Goal: Task Accomplishment & Management: Use online tool/utility

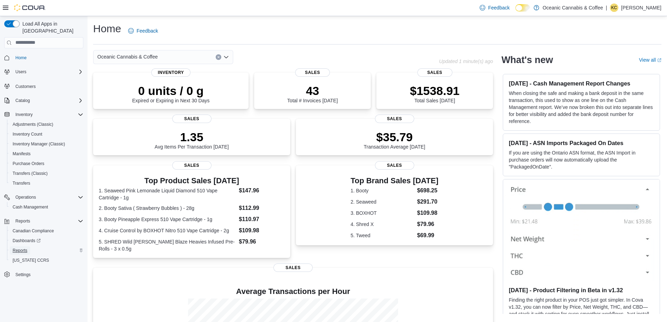
click at [26, 248] on span "Reports" at bounding box center [20, 251] width 15 height 6
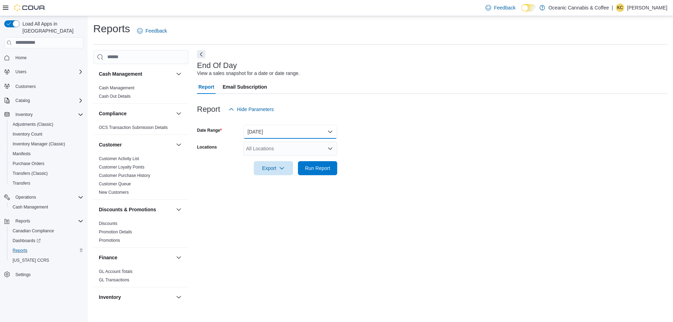
click at [311, 133] on button "[DATE]" at bounding box center [290, 132] width 94 height 14
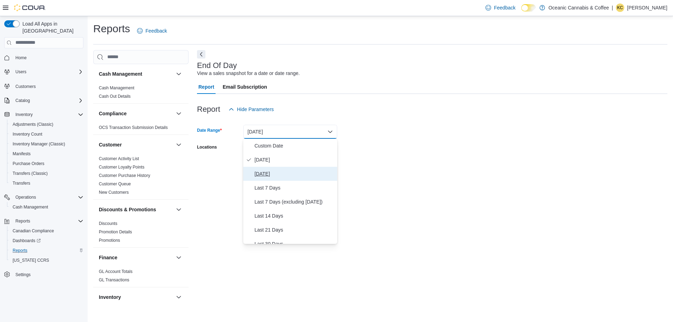
click at [286, 172] on span "[DATE]" at bounding box center [294, 174] width 80 height 8
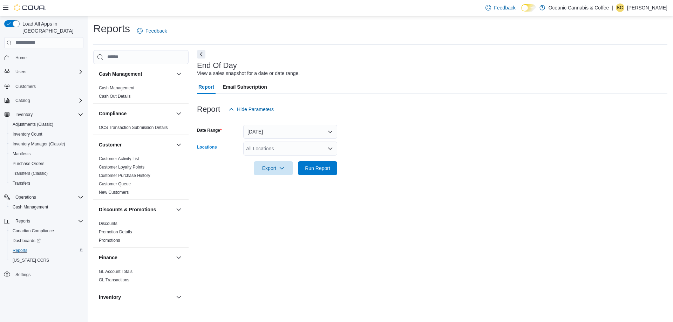
click at [286, 146] on div "All Locations" at bounding box center [290, 149] width 94 height 14
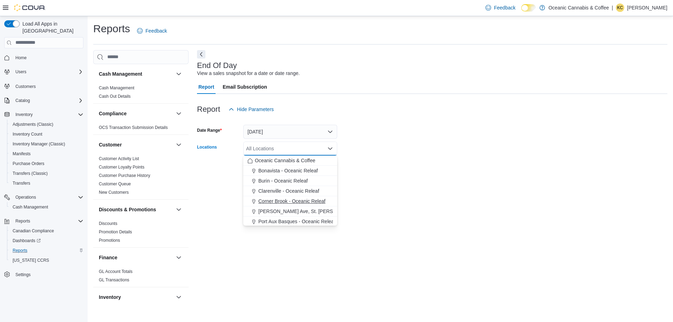
click at [281, 200] on span "Corner Brook - Oceanic Releaf" at bounding box center [291, 201] width 67 height 7
click at [441, 186] on div "End Of Day View a sales snapshot for a date or date range. Report Email Subscri…" at bounding box center [432, 177] width 470 height 255
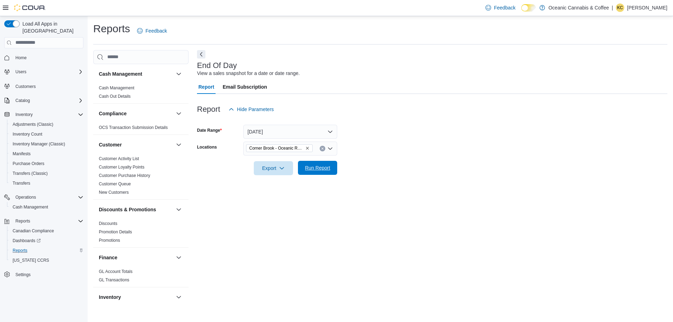
click at [317, 167] on span "Run Report" at bounding box center [317, 167] width 25 height 7
